Goal: Task Accomplishment & Management: Manage account settings

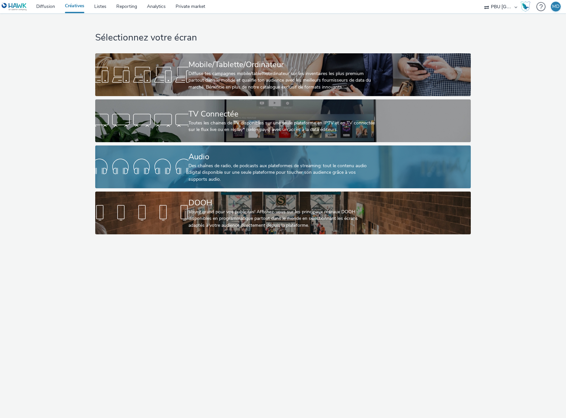
click at [204, 168] on div "Des chaînes de radio, de podcasts aux plateformes de streaming: tout le contenu…" at bounding box center [281, 173] width 186 height 20
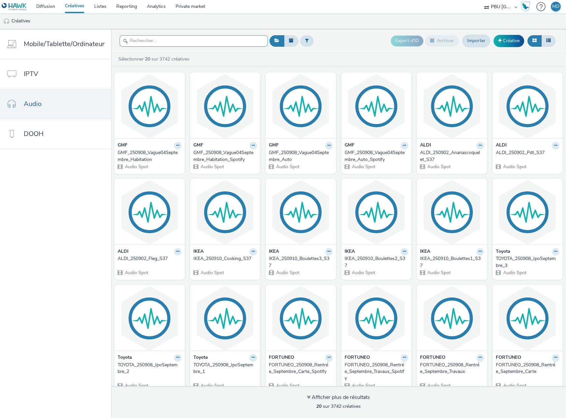
click at [186, 33] on div at bounding box center [193, 41] width 148 height 16
click at [187, 41] on input "text" at bounding box center [193, 41] width 148 height 12
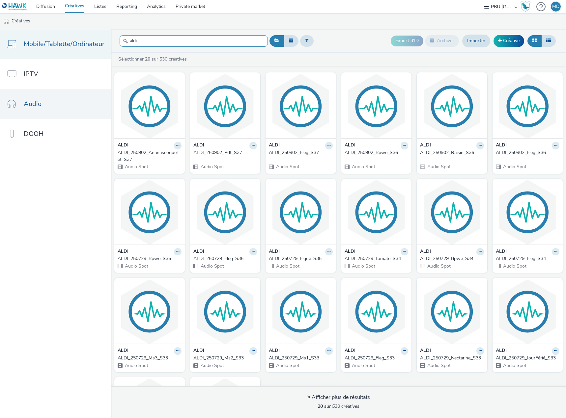
drag, startPoint x: 173, startPoint y: 39, endPoint x: 77, endPoint y: 30, distance: 96.3
click at [72, 31] on div "Mobile/Tablette/Ordinateur IPTV Audio DOOH aldi Export d'ID Archiver Importer C…" at bounding box center [283, 223] width 566 height 389
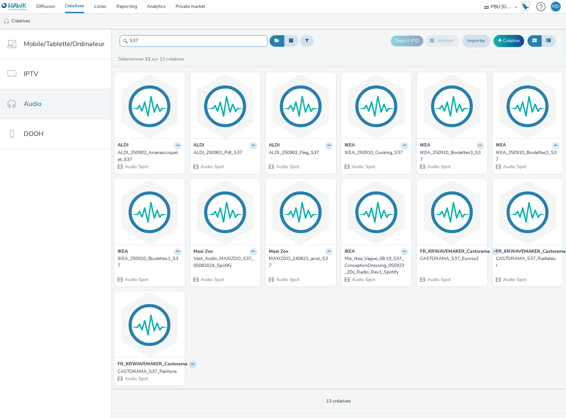
type input "S37"
click at [291, 151] on div "ALDI_250902_Fleg_S37" at bounding box center [299, 152] width 61 height 7
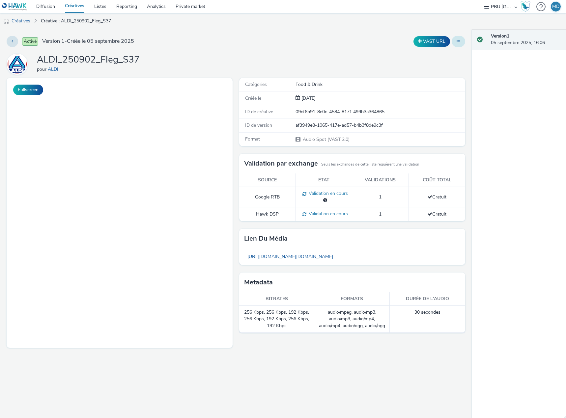
click at [457, 40] on icon at bounding box center [458, 41] width 4 height 5
click at [441, 53] on link "Modifier" at bounding box center [439, 54] width 49 height 13
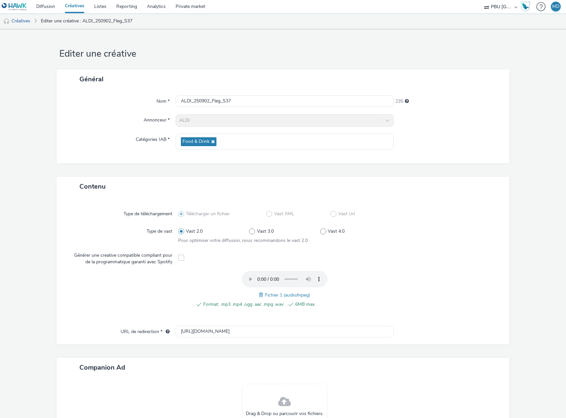
click at [405, 293] on div at bounding box center [444, 293] width 106 height 44
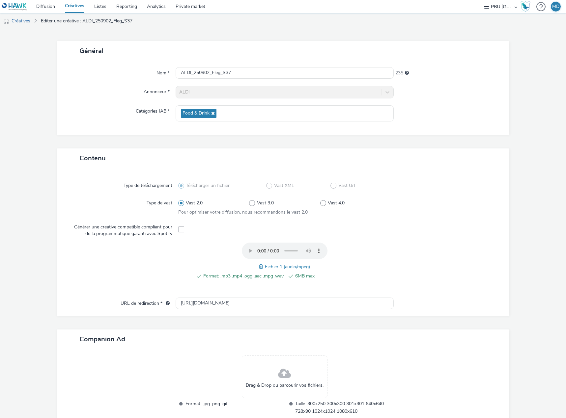
scroll to position [71, 0]
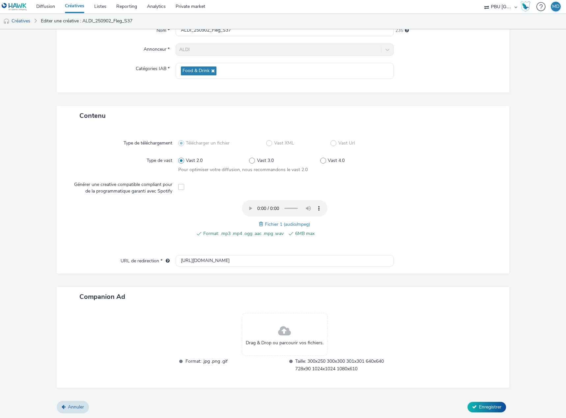
click at [259, 224] on span at bounding box center [262, 224] width 6 height 7
click at [472, 406] on icon at bounding box center [474, 407] width 5 height 5
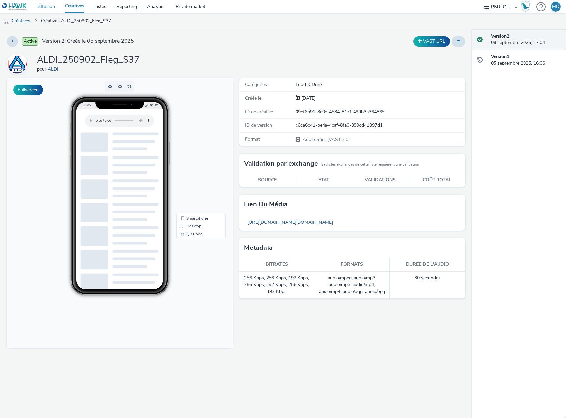
click at [38, 7] on link "Diffusion" at bounding box center [45, 6] width 29 height 13
